Goal: Complete application form

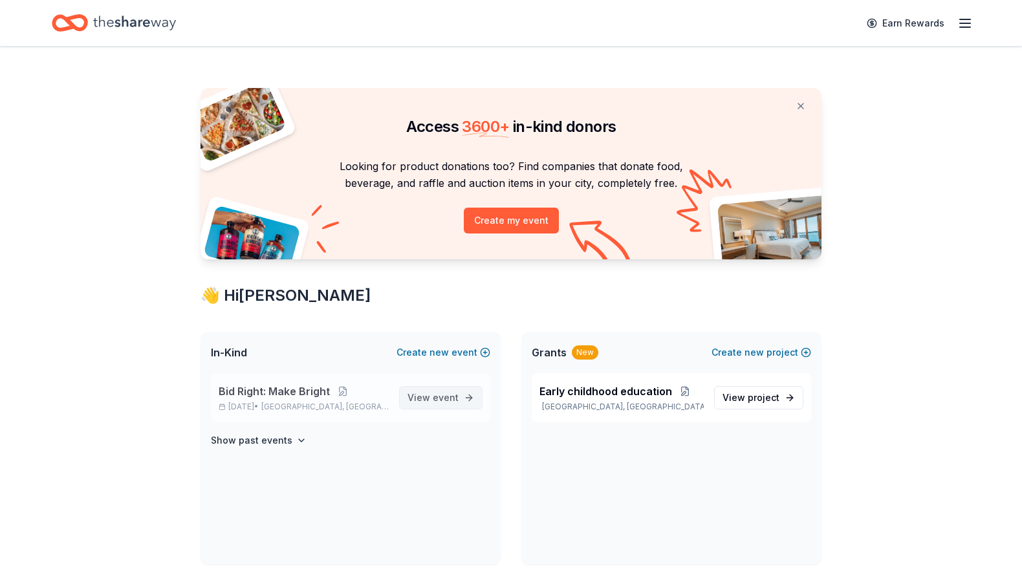
click at [436, 398] on span "event" at bounding box center [446, 397] width 26 height 11
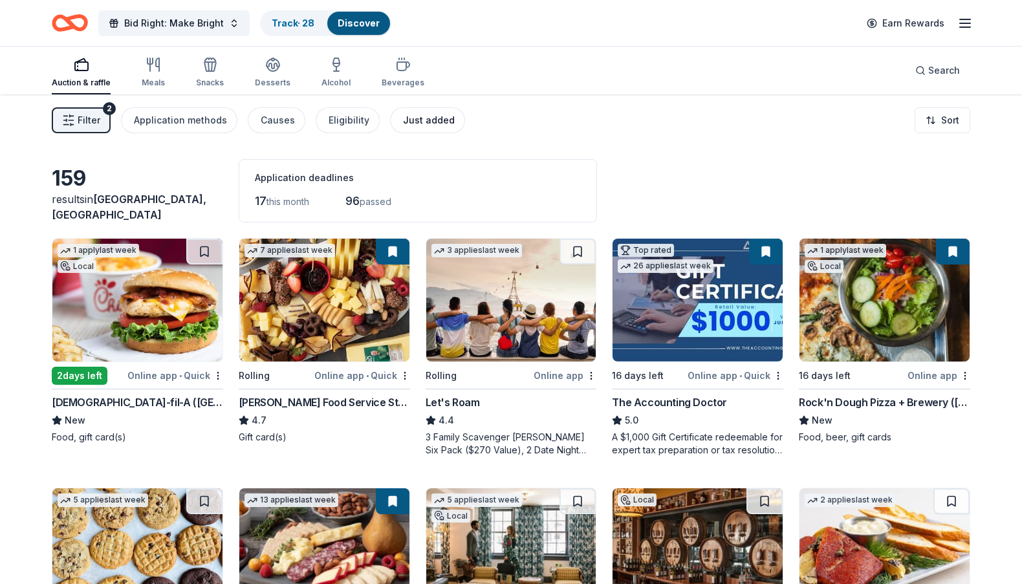
click at [405, 122] on div "Just added" at bounding box center [429, 121] width 52 height 16
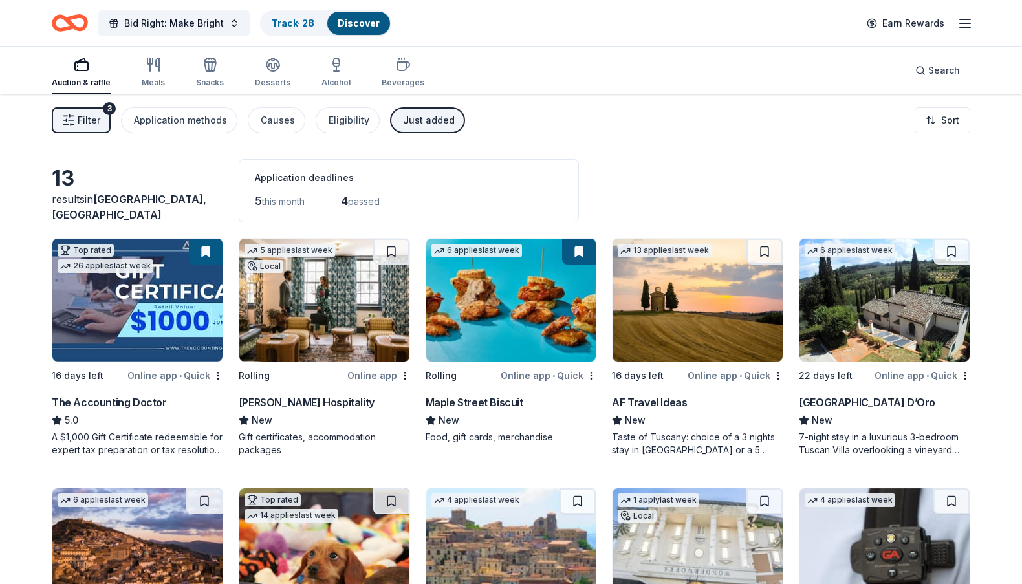
click at [322, 299] on img at bounding box center [324, 300] width 170 height 123
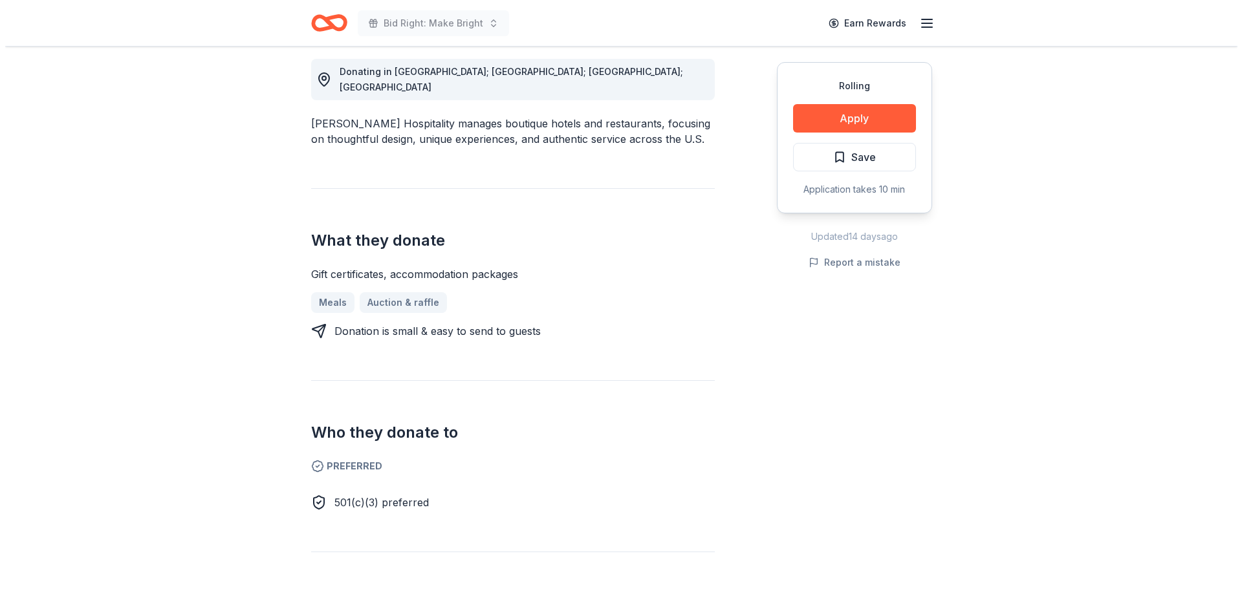
scroll to position [370, 0]
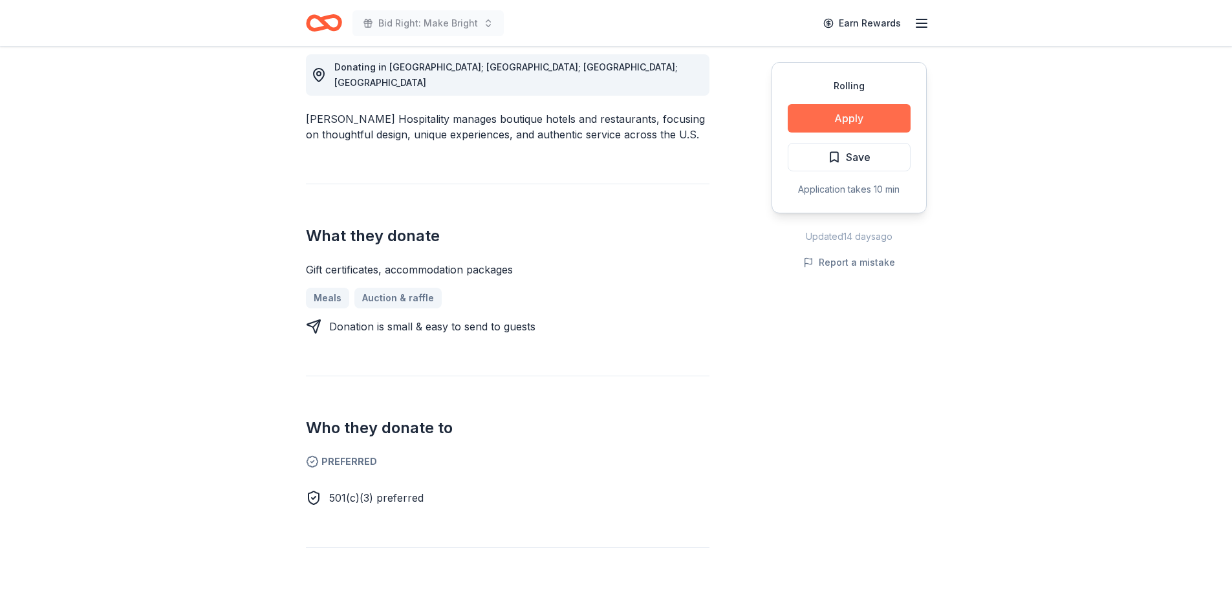
click at [843, 111] on button "Apply" at bounding box center [849, 118] width 123 height 28
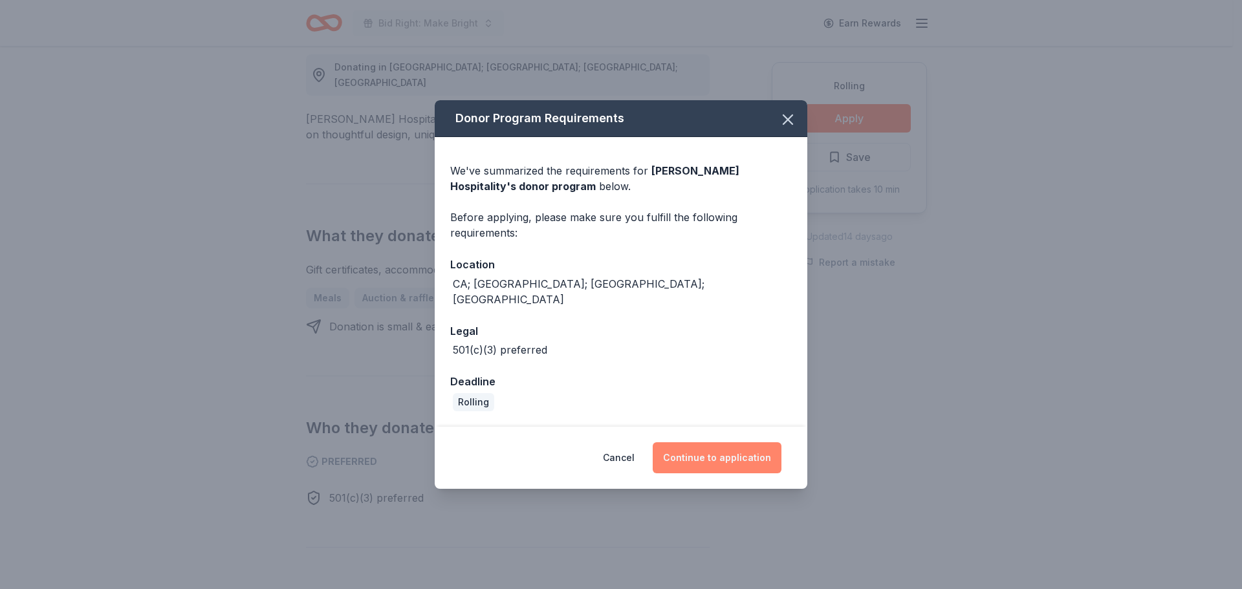
click at [737, 453] on button "Continue to application" at bounding box center [717, 457] width 129 height 31
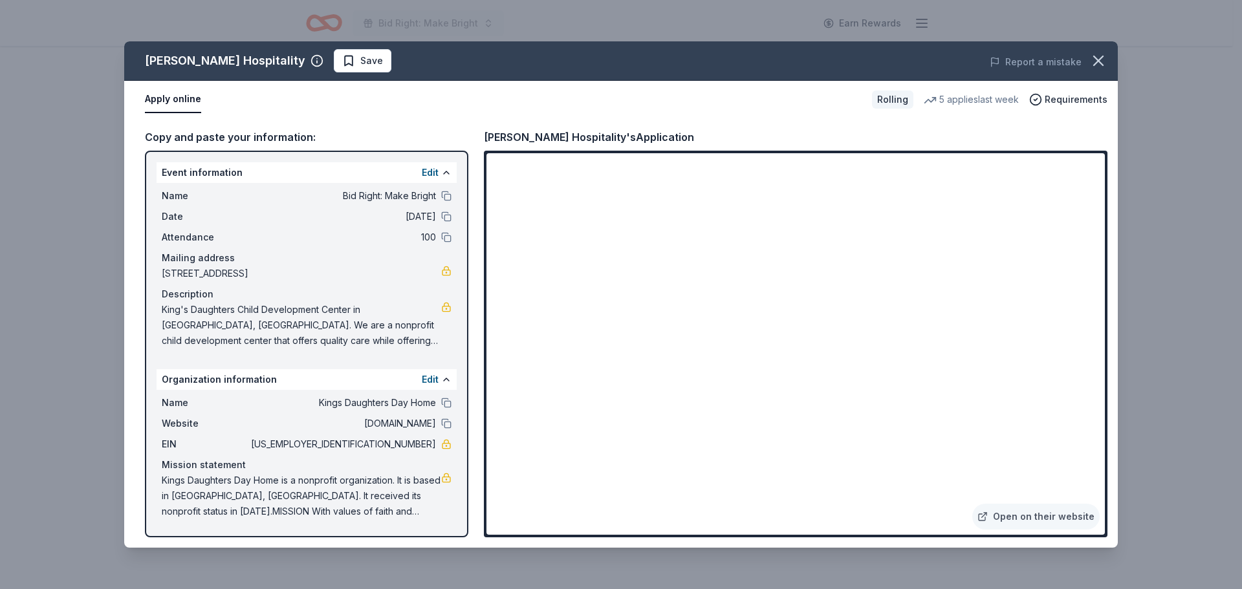
drag, startPoint x: 1106, startPoint y: 310, endPoint x: 1111, endPoint y: 333, distance: 23.7
click at [1021, 333] on div "Copy and paste your information: Event information Edit Name Bid Right: Make Br…" at bounding box center [620, 332] width 993 height 429
click at [426, 173] on button "Edit" at bounding box center [430, 173] width 17 height 16
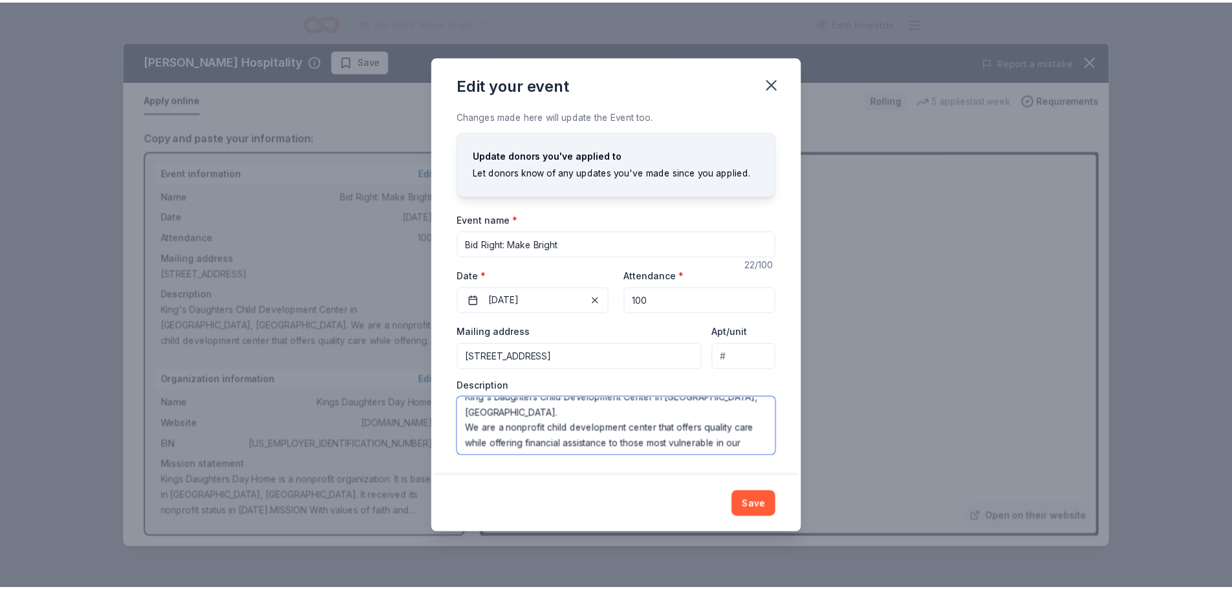
scroll to position [0, 0]
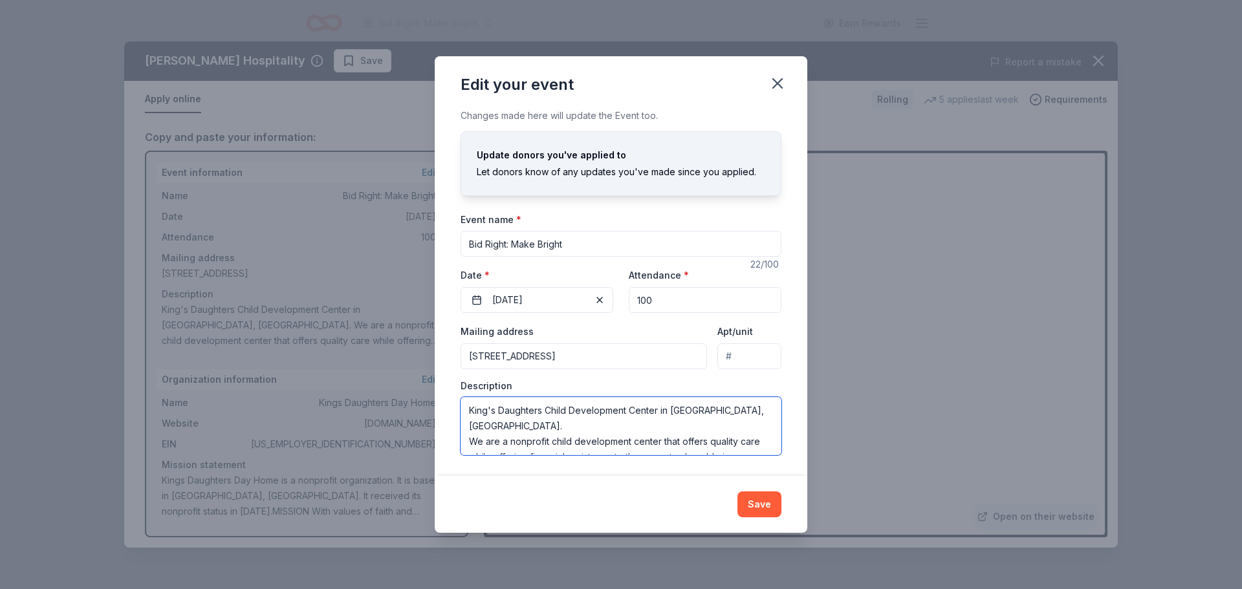
drag, startPoint x: 678, startPoint y: 447, endPoint x: 469, endPoint y: 407, distance: 212.6
click at [469, 407] on textarea "King's Daughters Child Development Center in [GEOGRAPHIC_DATA], [GEOGRAPHIC_DAT…" at bounding box center [620, 426] width 321 height 58
click at [953, 306] on div "Edit your event Changes made here will update the Event too. Update donors you'…" at bounding box center [621, 294] width 1242 height 589
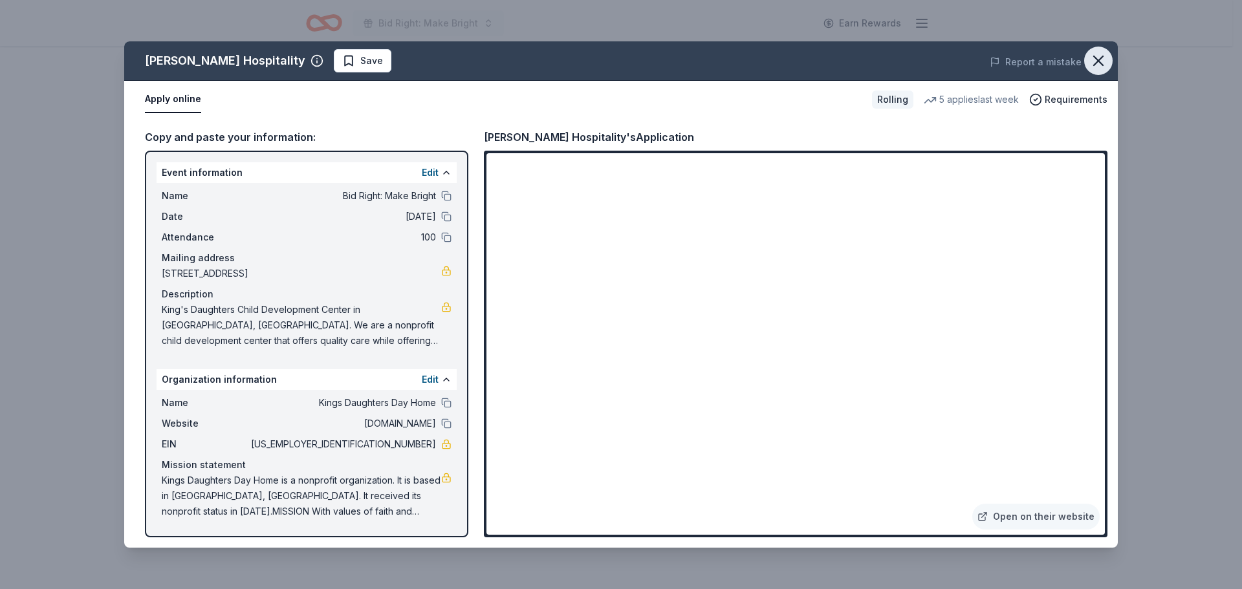
click at [1021, 58] on icon "button" at bounding box center [1098, 61] width 18 height 18
